Goal: Transaction & Acquisition: Purchase product/service

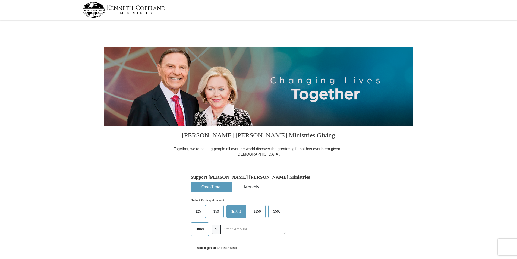
click at [194, 232] on span "Other" at bounding box center [200, 229] width 14 height 8
click at [0, 0] on input "Other" at bounding box center [0, 0] width 0 height 0
type input "20.00"
click at [177, 220] on div "Support [PERSON_NAME] [PERSON_NAME] Ministries One-Time Monthly Select Giving A…" at bounding box center [258, 201] width 176 height 77
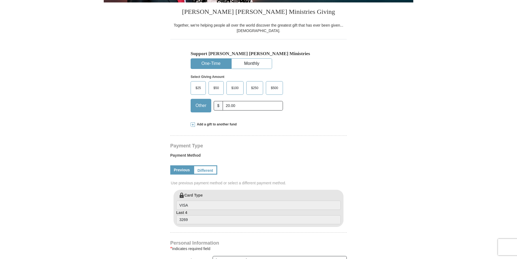
scroll to position [136, 0]
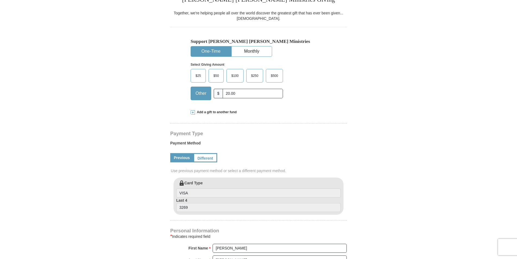
click at [179, 158] on link "Previous" at bounding box center [181, 157] width 23 height 9
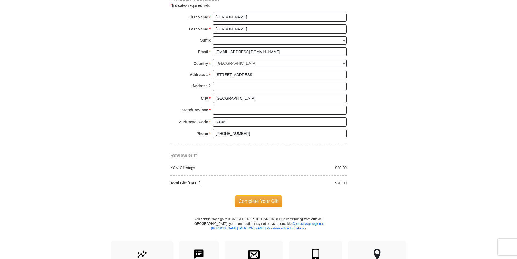
scroll to position [380, 0]
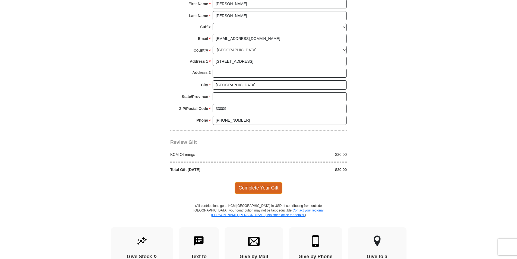
click at [257, 188] on span "Complete Your Gift" at bounding box center [259, 187] width 48 height 11
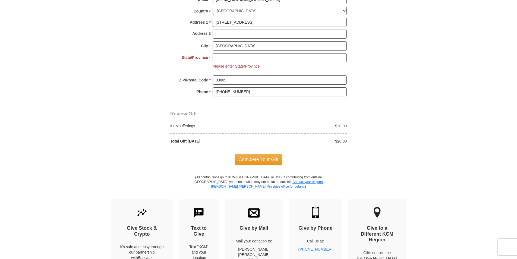
scroll to position [414, 0]
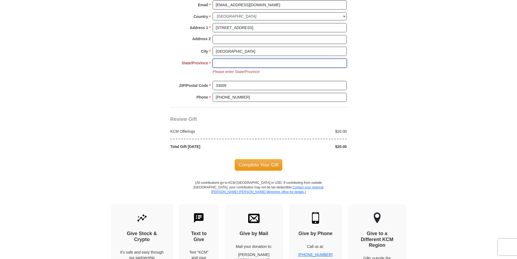
click at [224, 64] on input "State/Province *" at bounding box center [280, 63] width 134 height 9
type input "[US_STATE]"
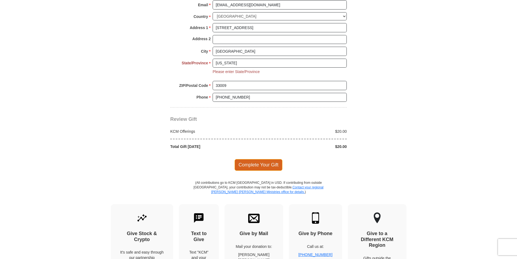
click at [262, 166] on span "Complete Your Gift" at bounding box center [259, 164] width 48 height 11
